Goal: Obtain resource: Download file/media

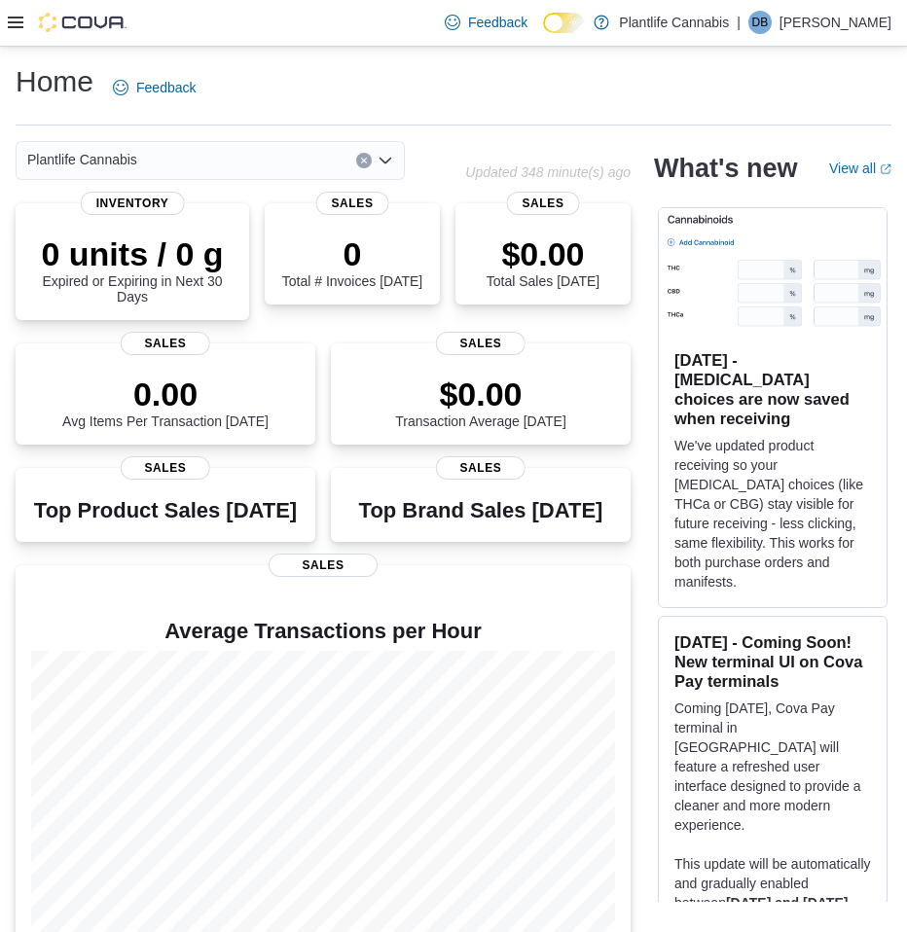
click at [8, 9] on div at bounding box center [67, 23] width 119 height 46
click at [17, 15] on icon at bounding box center [16, 23] width 16 height 16
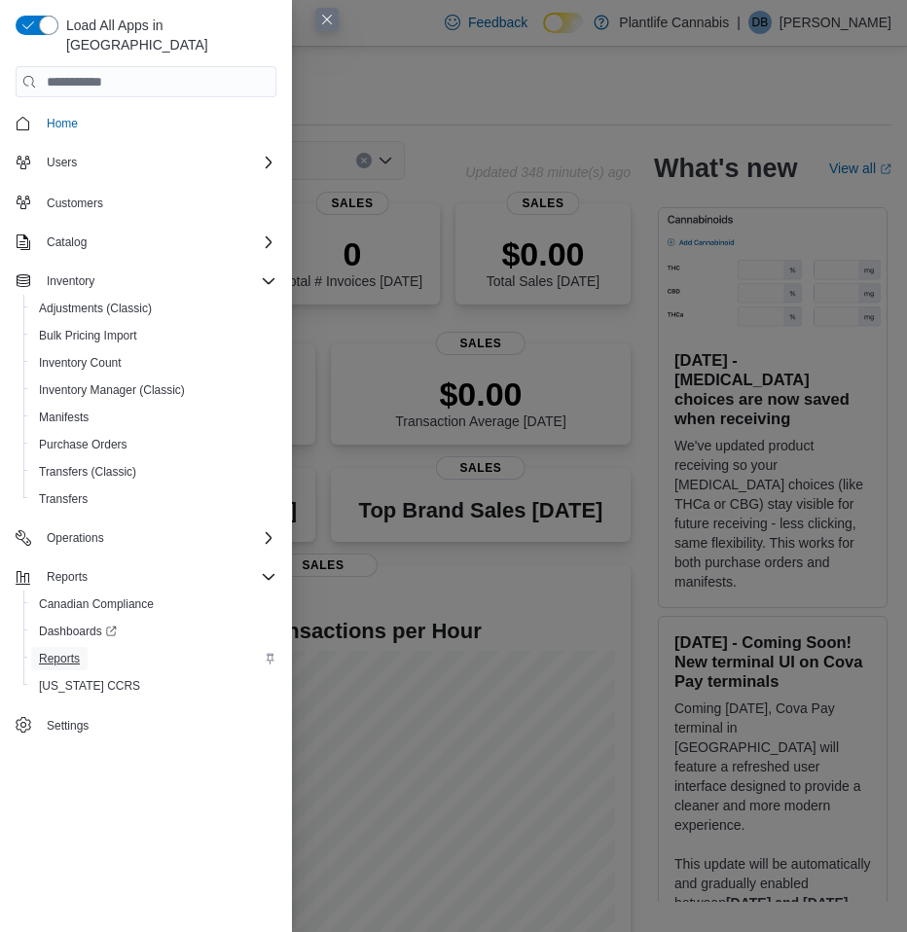
click at [79, 651] on span "Reports" at bounding box center [59, 659] width 41 height 16
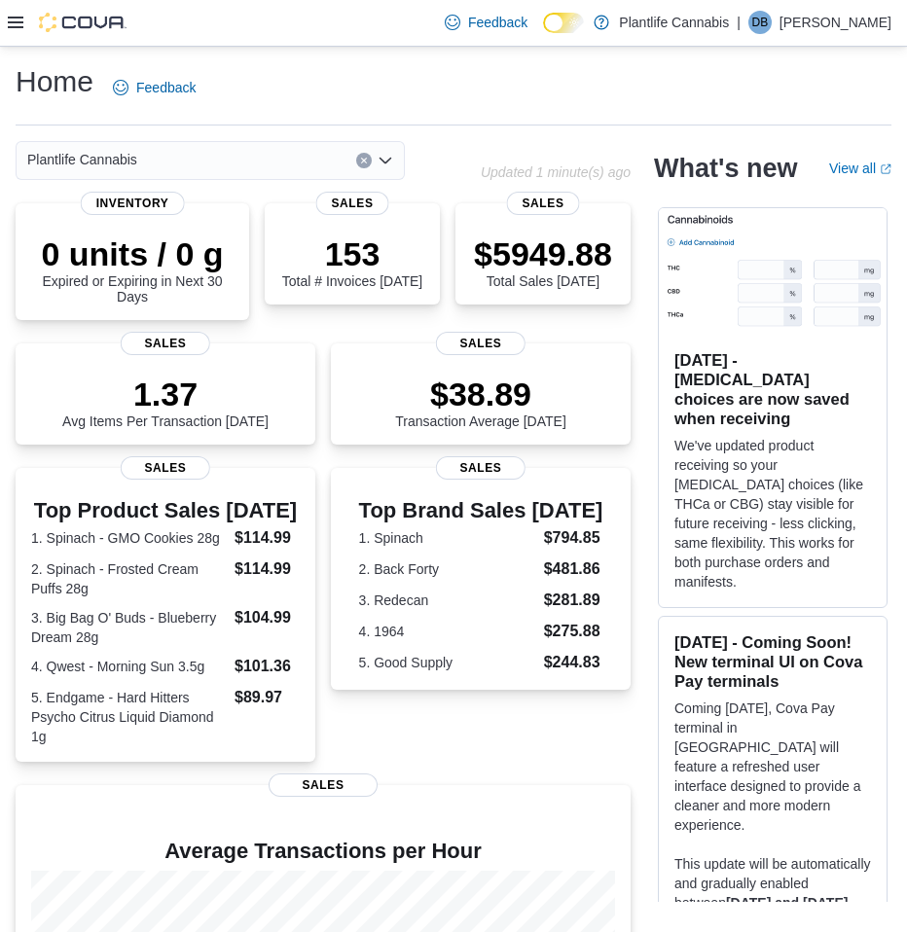
click at [490, 82] on div "Home Feedback" at bounding box center [454, 87] width 876 height 51
click at [19, 25] on icon at bounding box center [16, 23] width 16 height 16
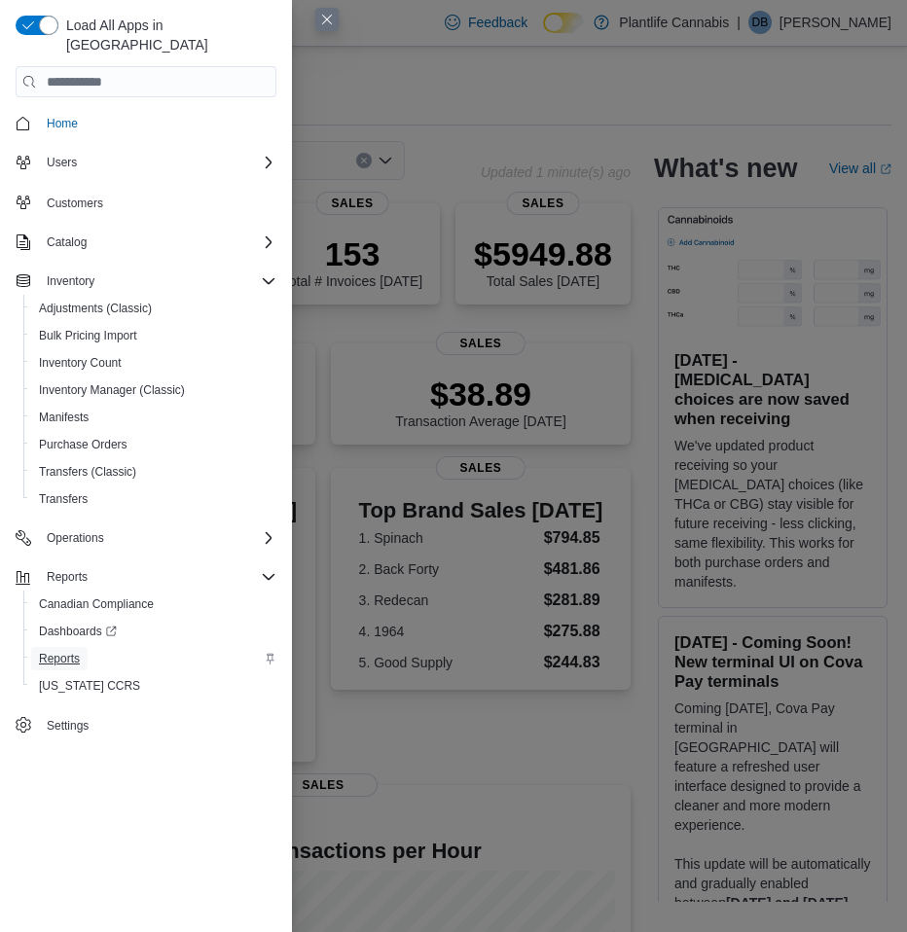
click at [60, 651] on span "Reports" at bounding box center [59, 659] width 41 height 16
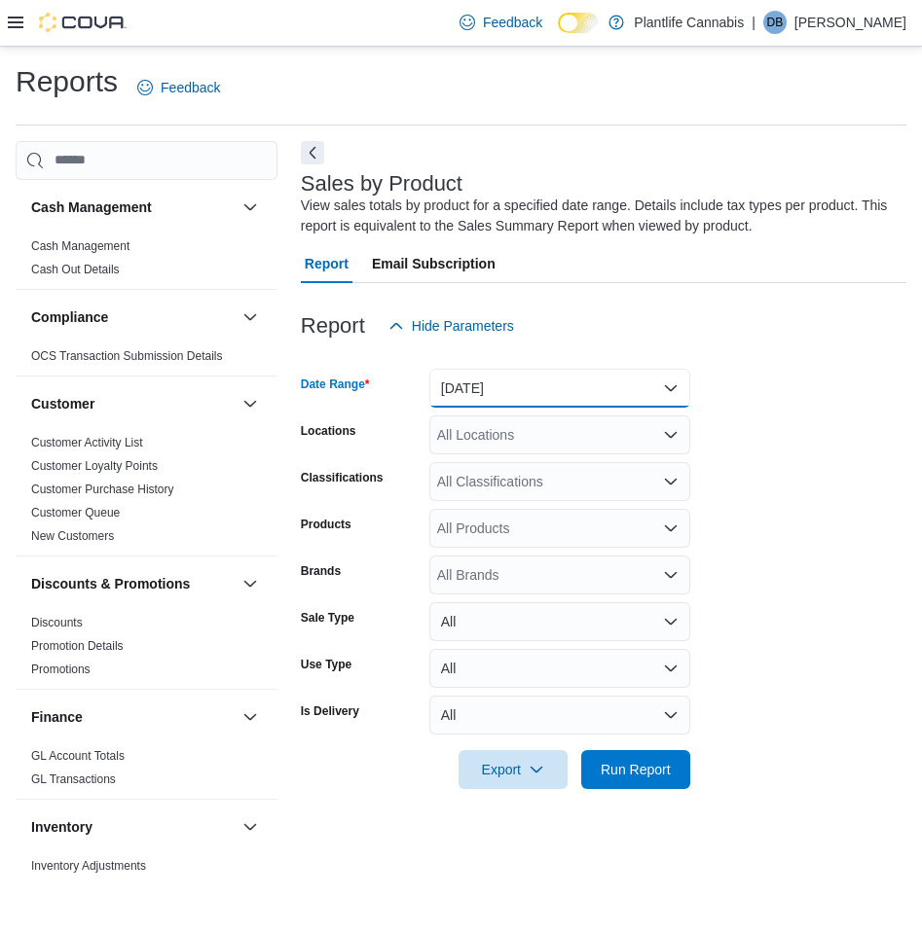
click at [531, 391] on button "Yesterday" at bounding box center [559, 388] width 261 height 39
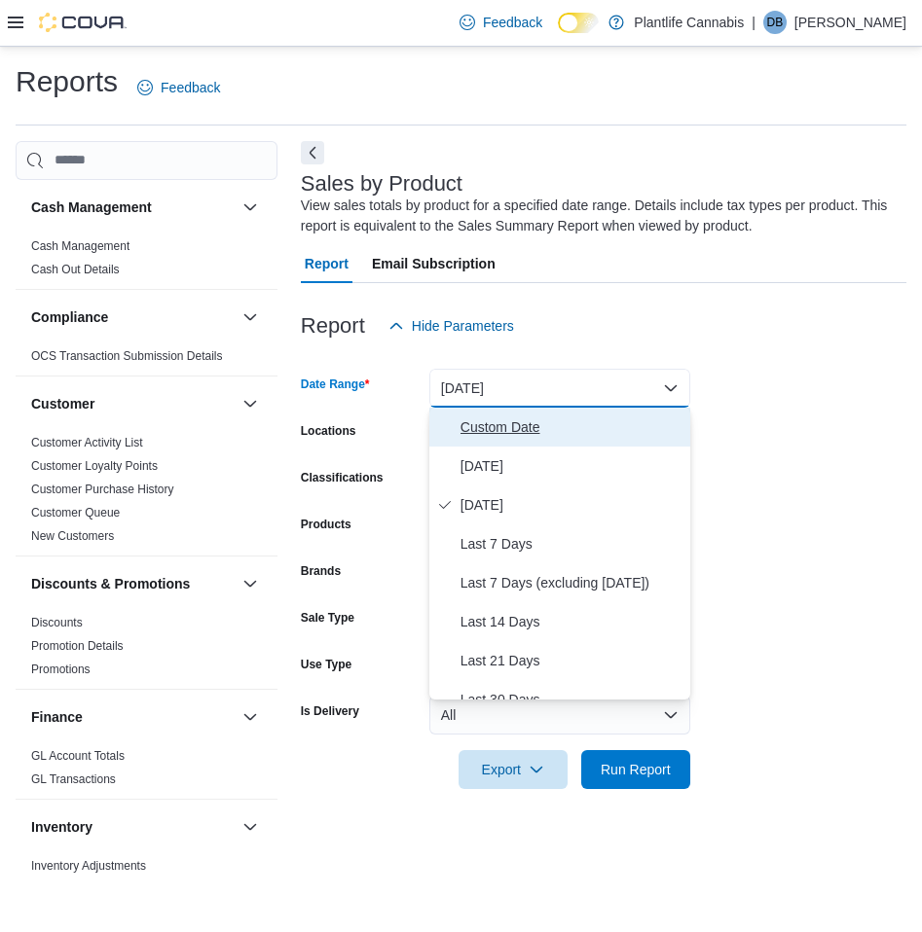
click at [535, 419] on span "Custom Date" at bounding box center [571, 427] width 222 height 23
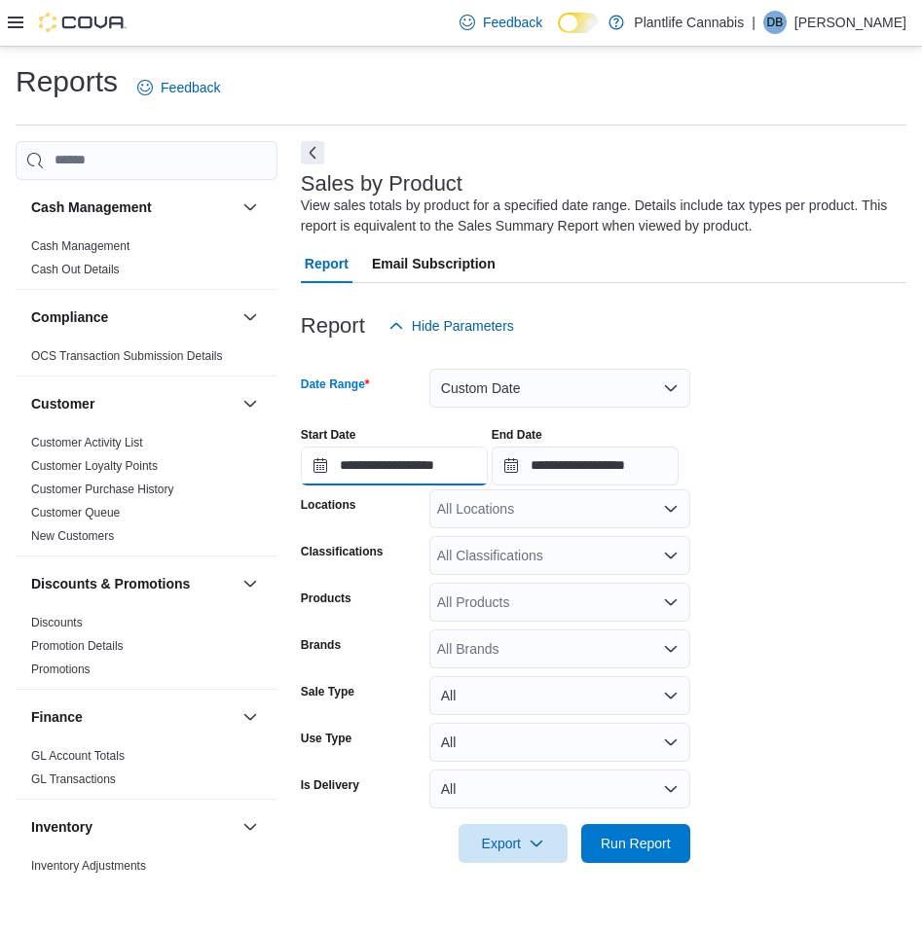
click at [405, 462] on input "**********" at bounding box center [394, 466] width 187 height 39
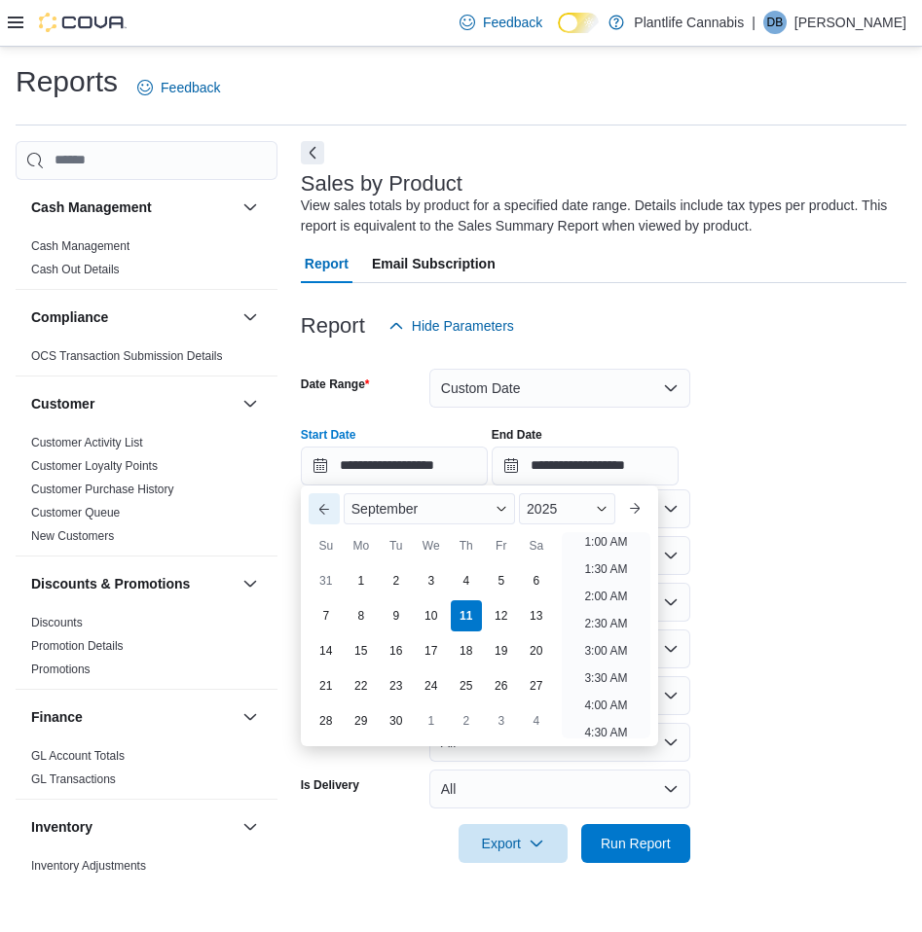
click at [338, 512] on button "Previous Month" at bounding box center [324, 508] width 31 height 31
type input "**********"
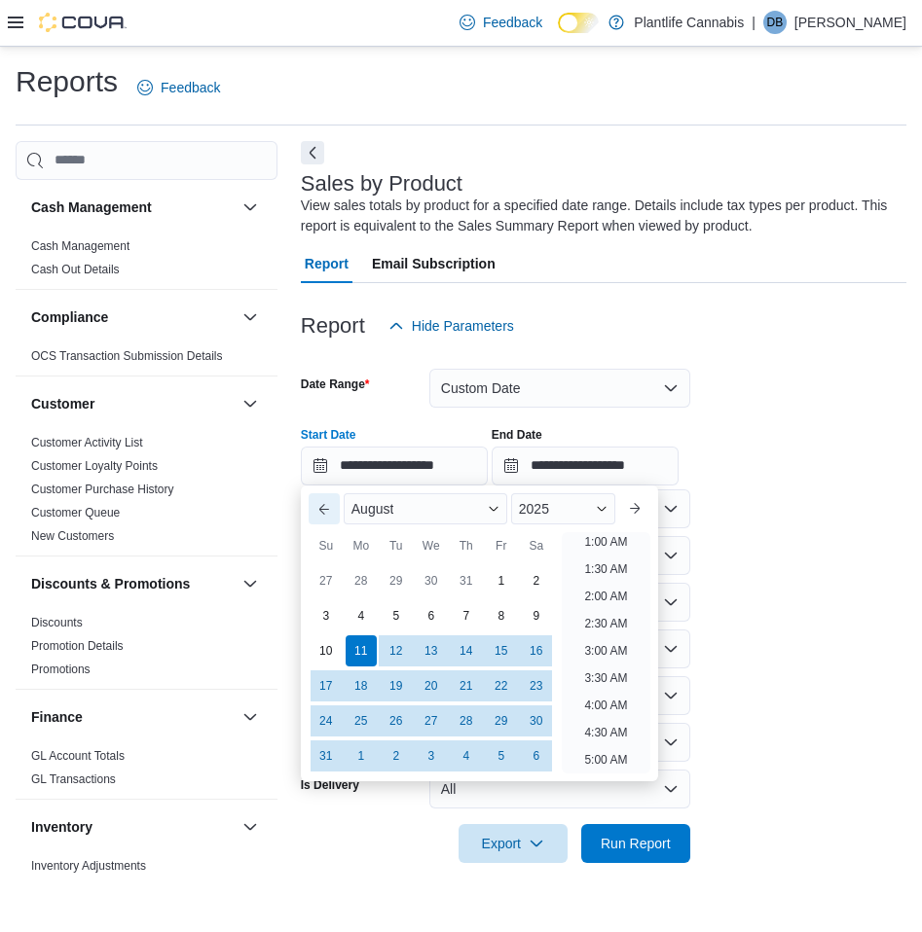
scroll to position [4, 0]
click at [713, 402] on form "**********" at bounding box center [603, 604] width 605 height 518
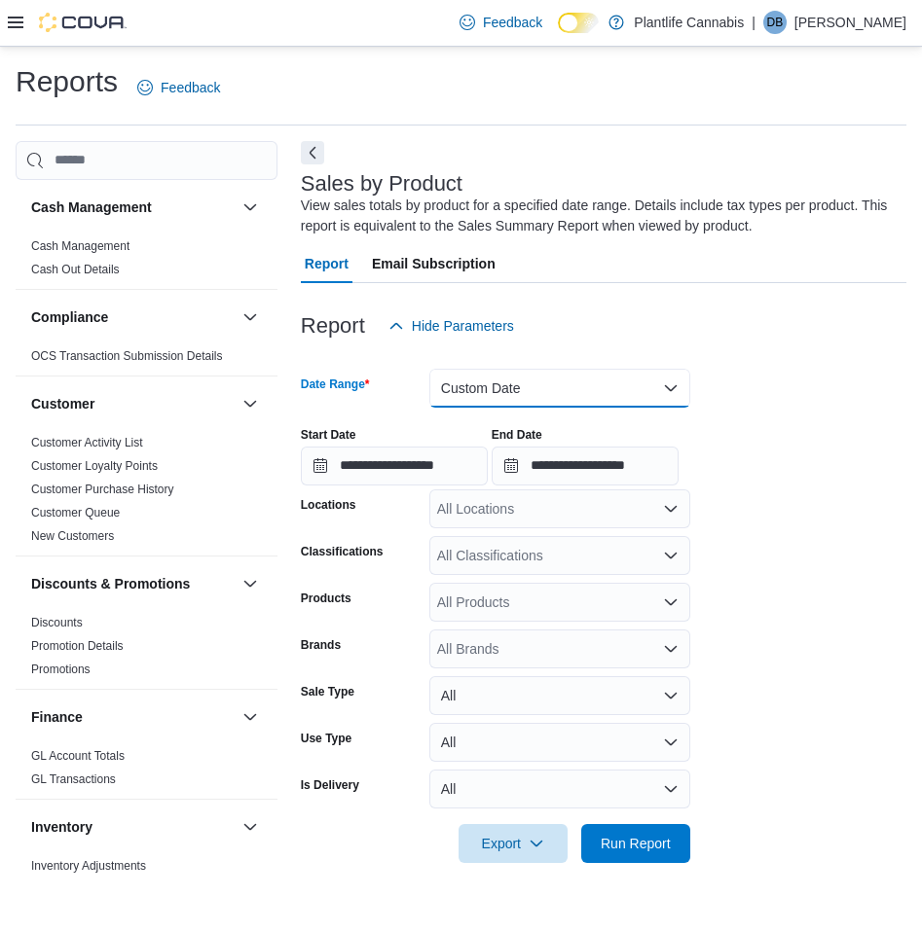
click at [611, 388] on button "Custom Date" at bounding box center [559, 388] width 261 height 39
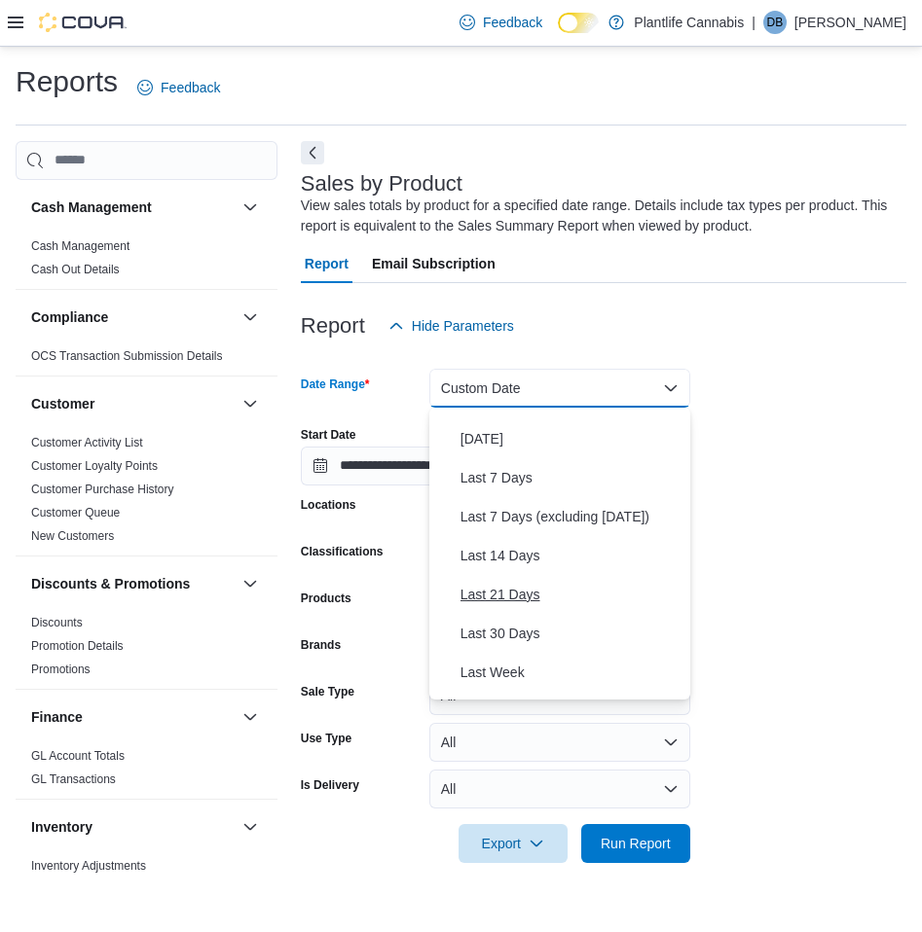
scroll to position [97, 0]
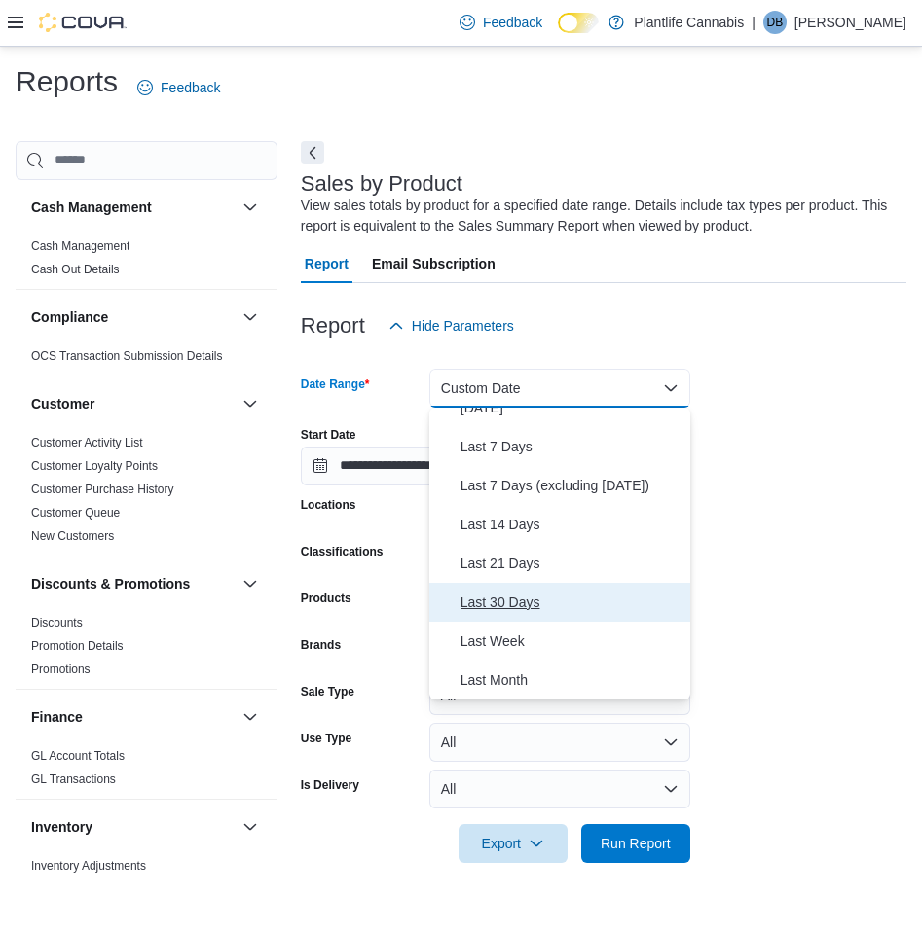
click at [521, 591] on span "Last 30 Days" at bounding box center [571, 602] width 222 height 23
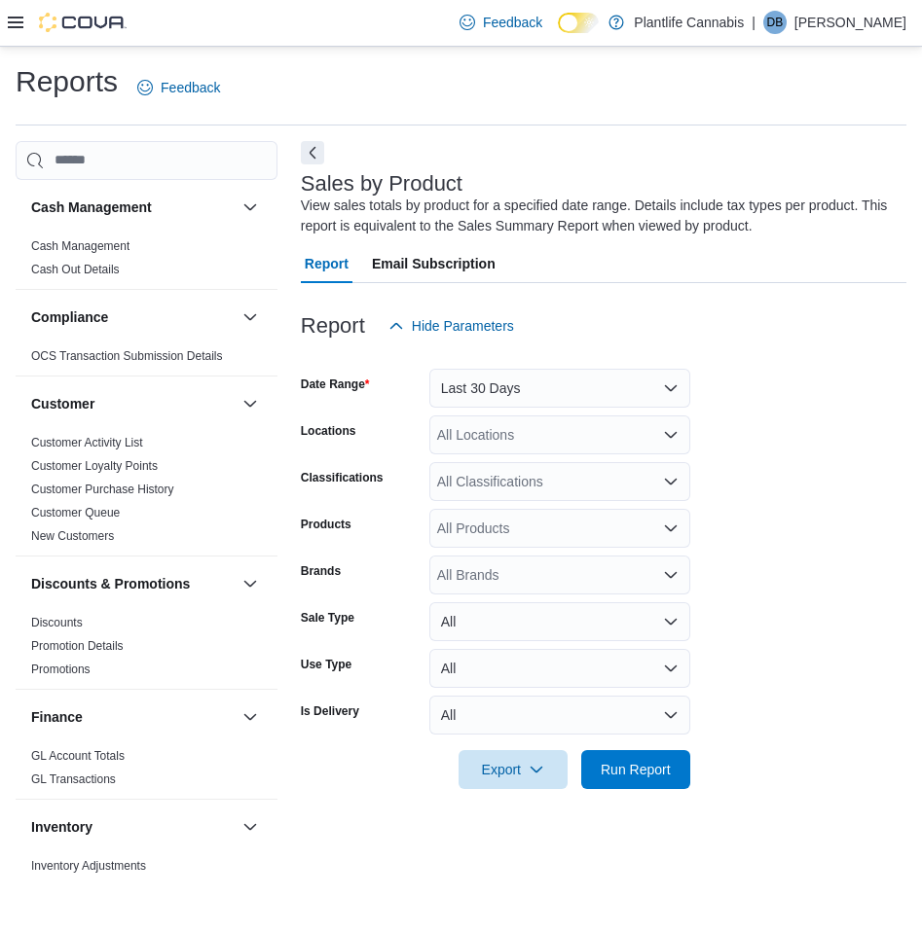
click at [729, 525] on form "Date Range Last 30 Days Locations All Locations Classifications All Classificat…" at bounding box center [603, 567] width 605 height 444
click at [500, 490] on div "All Classifications" at bounding box center [559, 481] width 261 height 39
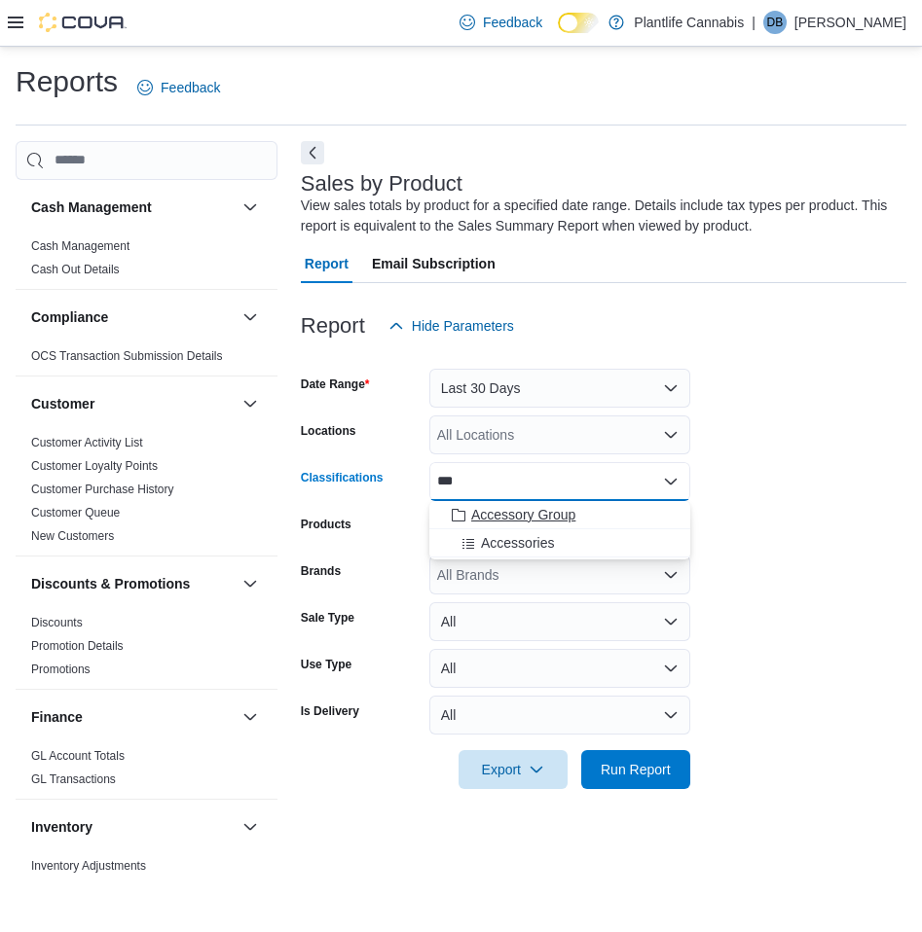
type input "***"
click at [517, 524] on button "Accessory Group" at bounding box center [559, 515] width 261 height 28
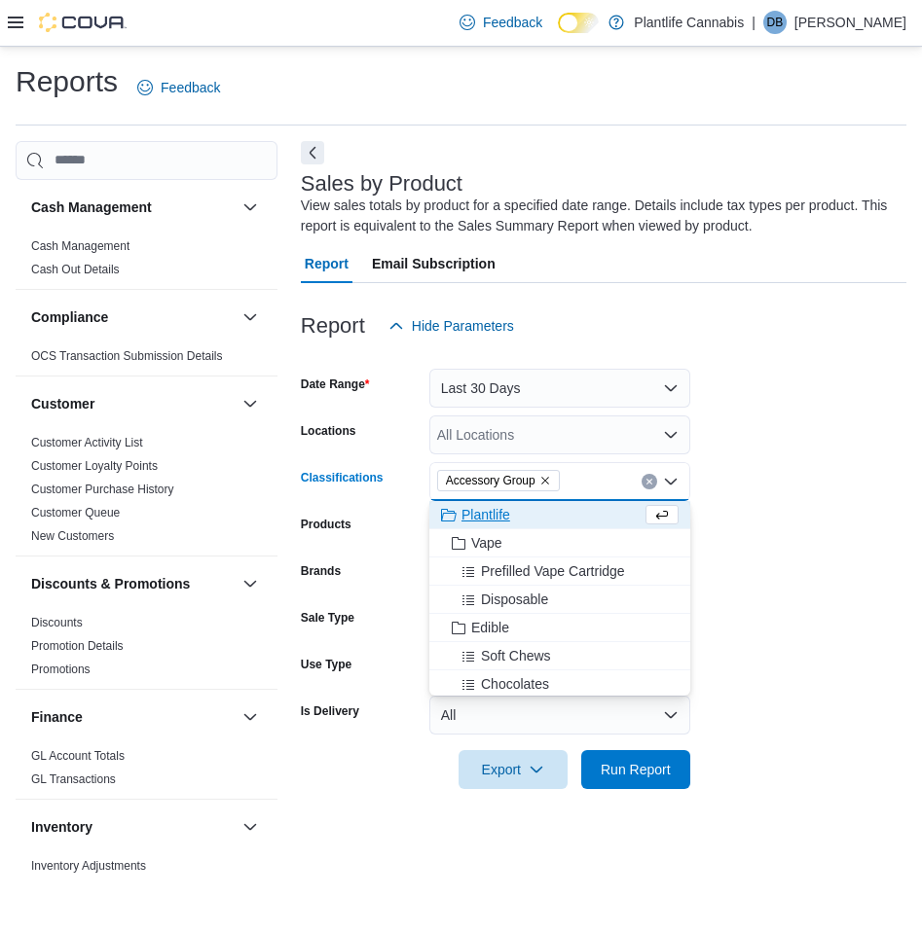
click at [724, 501] on form "Date Range Last 30 Days Locations All Locations Classifications Accessory Group…" at bounding box center [603, 567] width 605 height 444
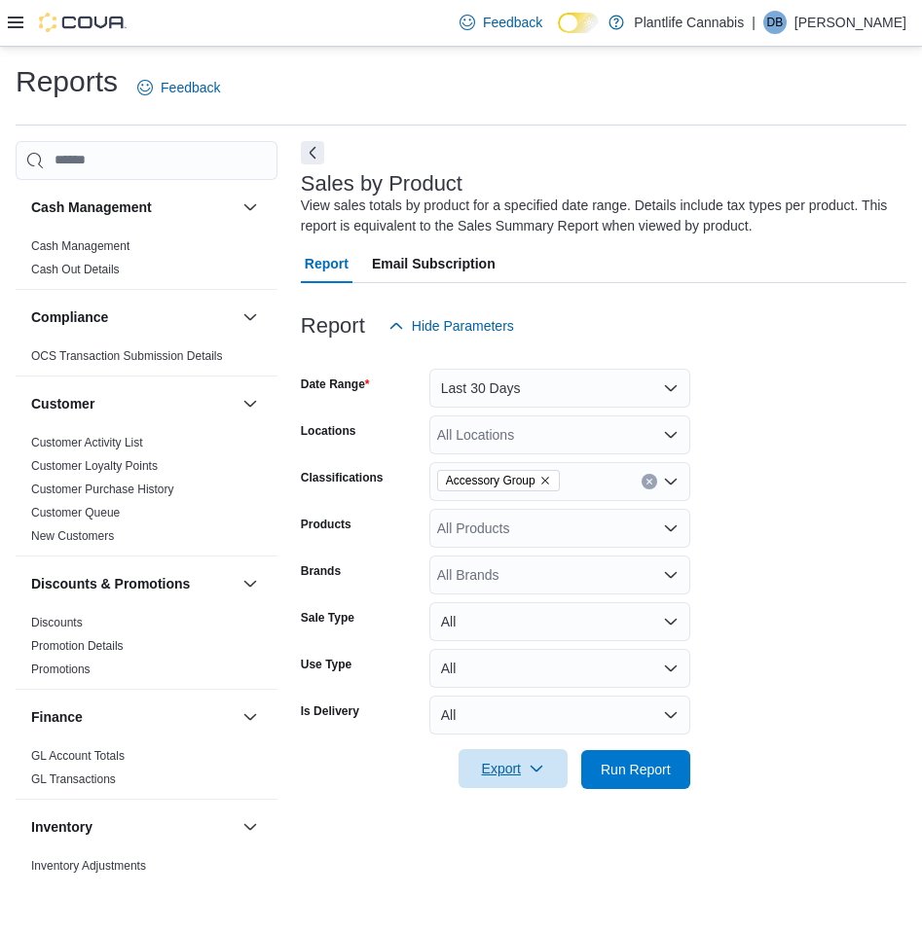
click at [530, 775] on icon "button" at bounding box center [536, 769] width 16 height 16
click at [531, 802] on span "Export to Excel" at bounding box center [513, 809] width 88 height 16
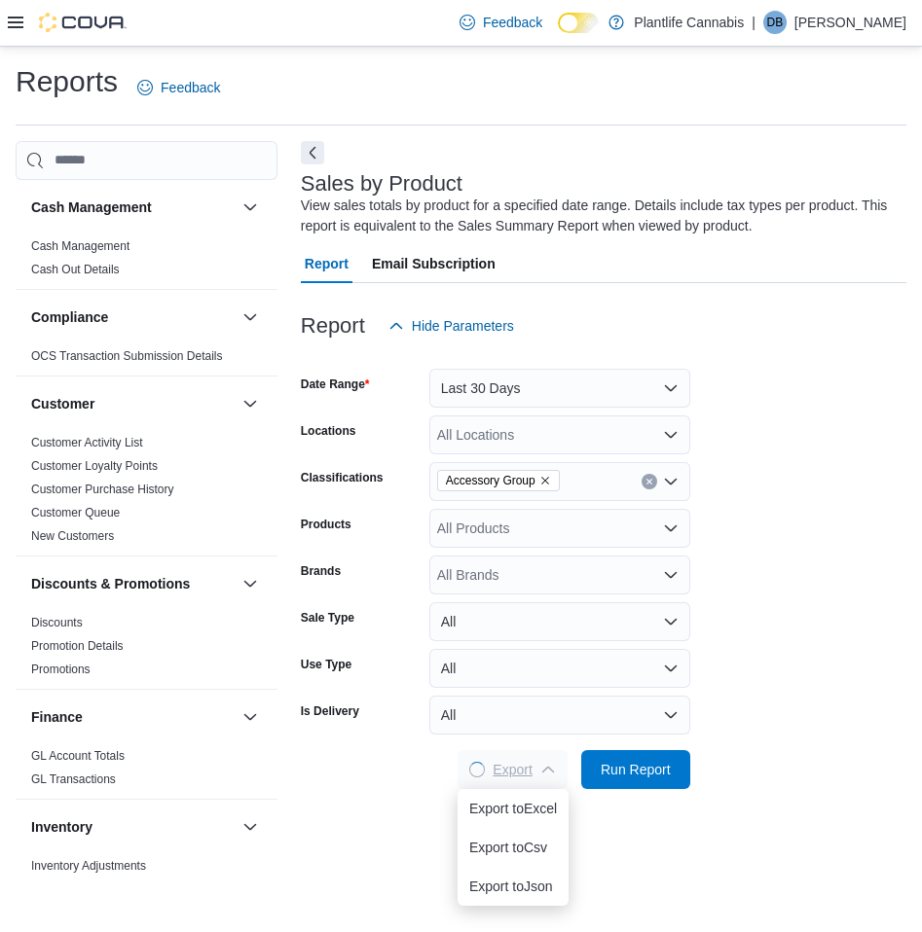
scroll to position [0, 0]
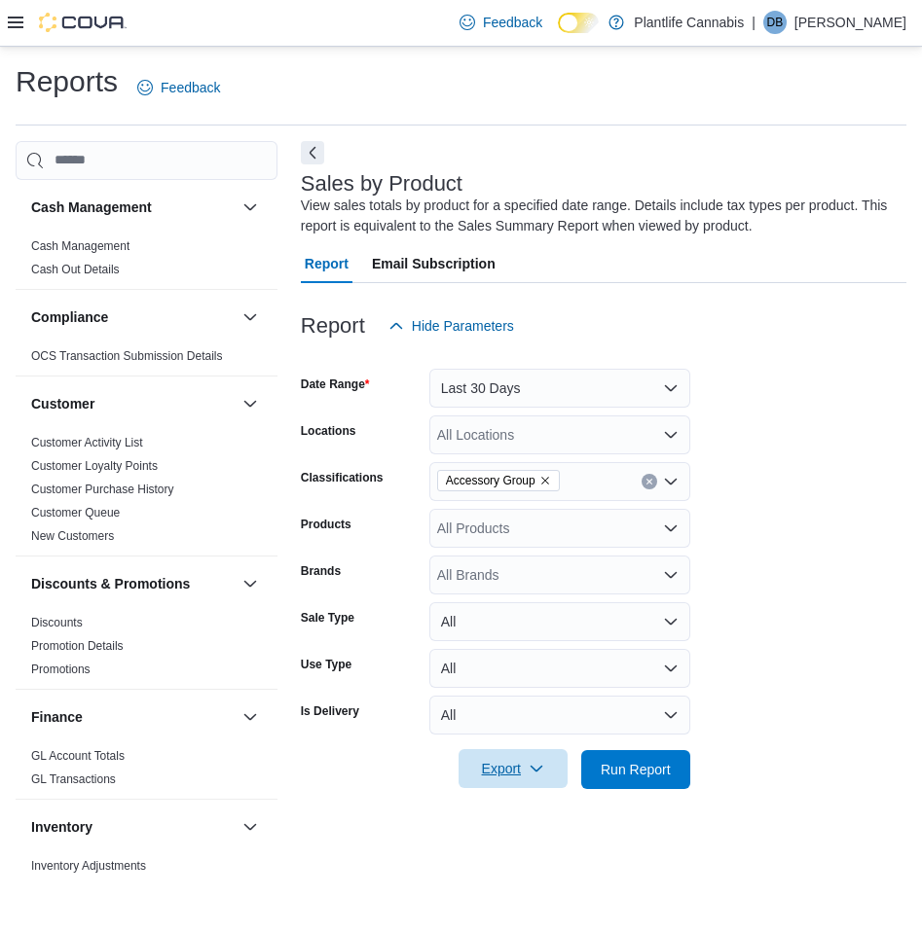
click at [542, 110] on div "Reports Feedback" at bounding box center [461, 87] width 891 height 51
drag, startPoint x: 543, startPoint y: 84, endPoint x: 541, endPoint y: 8, distance: 75.9
click at [543, 77] on div "Reports Feedback" at bounding box center [461, 87] width 891 height 51
click at [461, 131] on div "Reports Feedback Cash Management Cash Management Cash Out Details Compliance OC…" at bounding box center [461, 471] width 891 height 818
